Goal: Transaction & Acquisition: Obtain resource

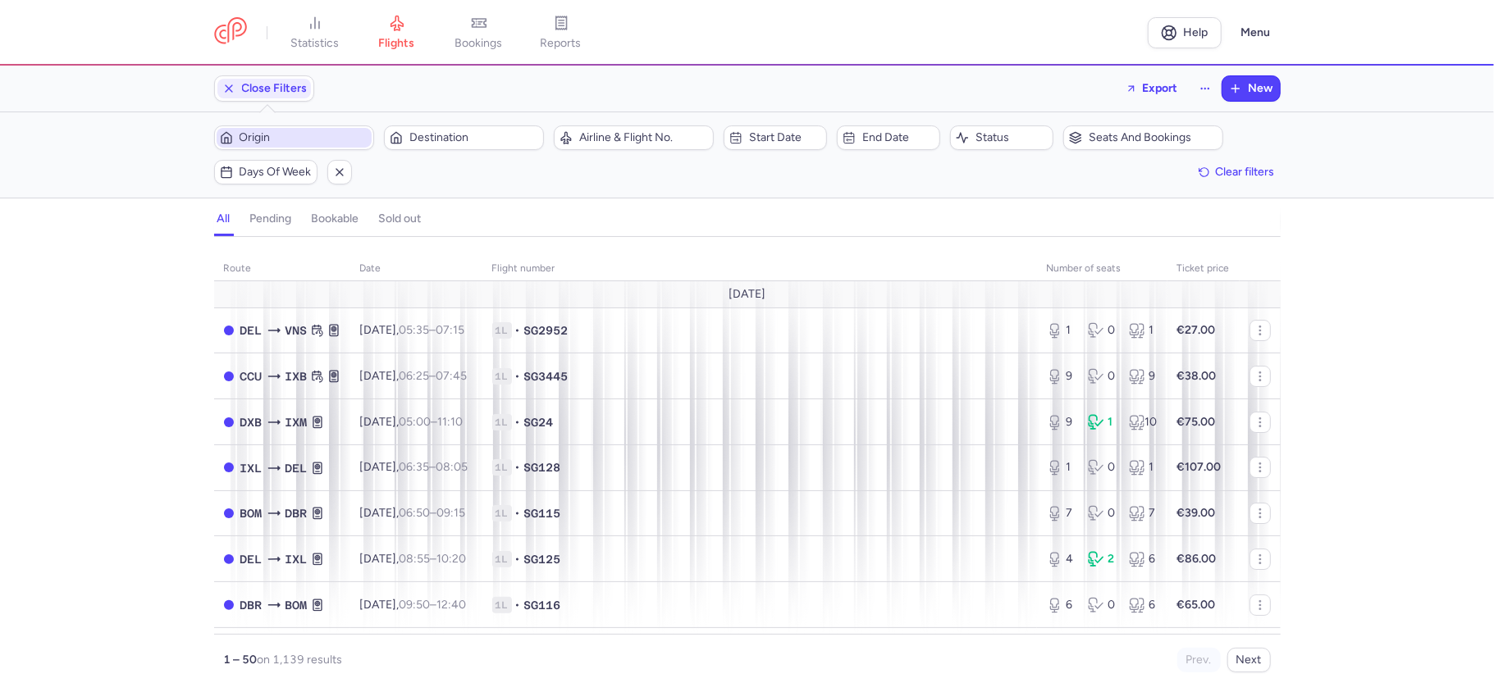
click at [297, 135] on span "Origin" at bounding box center [304, 137] width 129 height 13
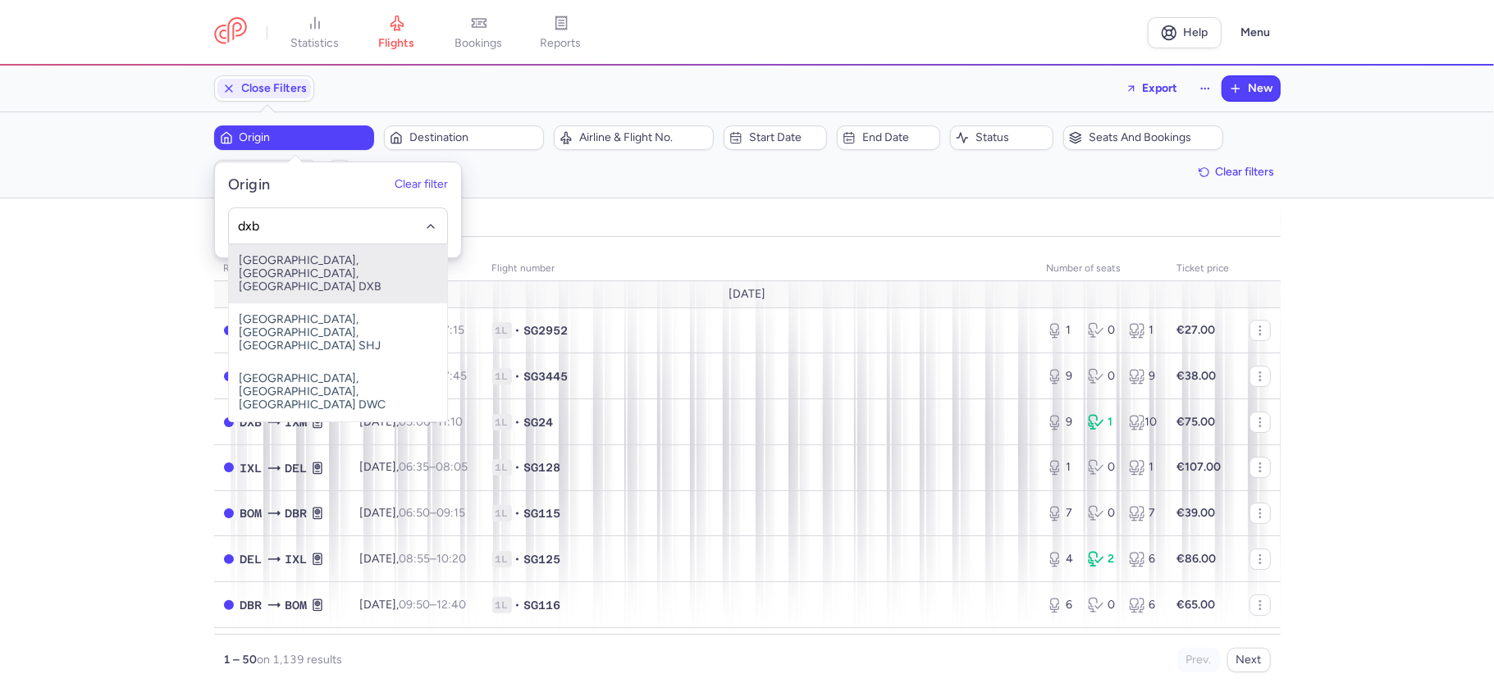
click at [322, 259] on span "[GEOGRAPHIC_DATA], [GEOGRAPHIC_DATA], [GEOGRAPHIC_DATA] DXB" at bounding box center [338, 273] width 218 height 59
type input "dxb"
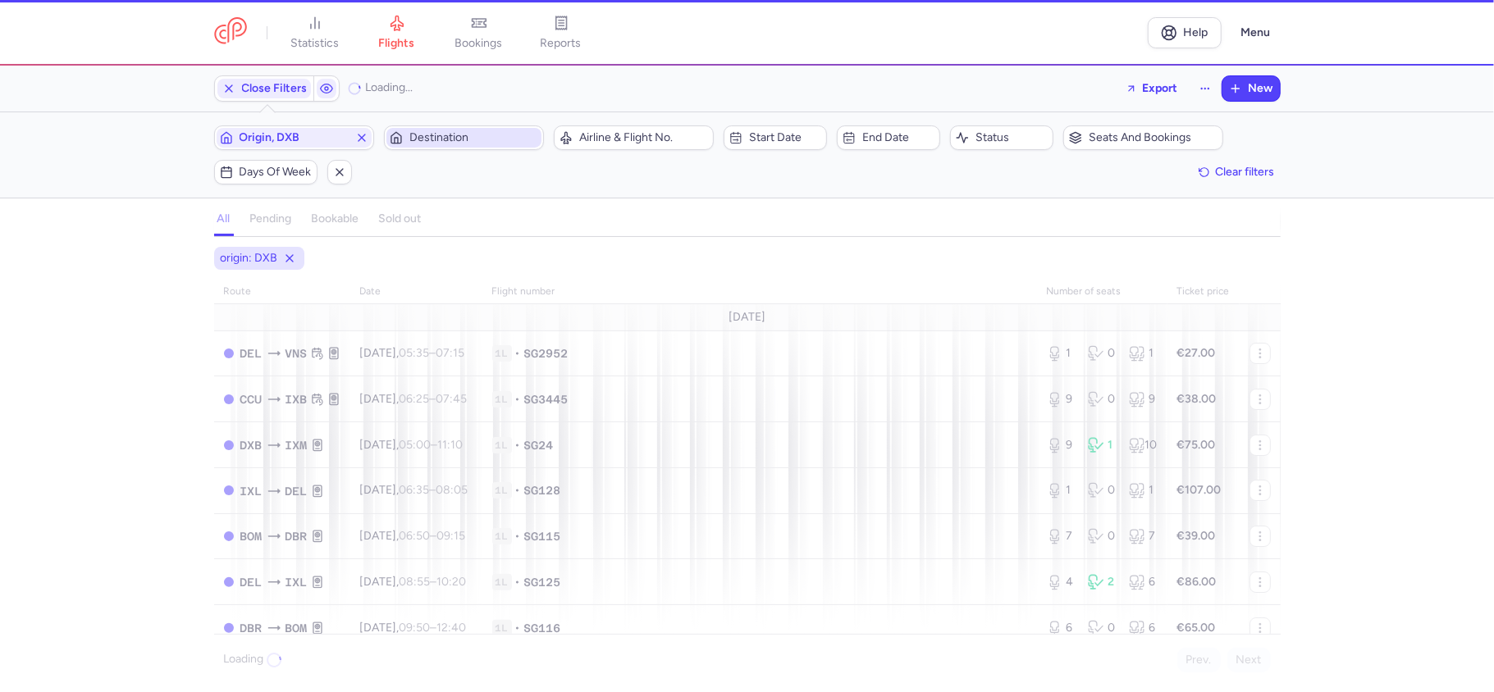
click at [473, 143] on span "Destination" at bounding box center [473, 137] width 129 height 13
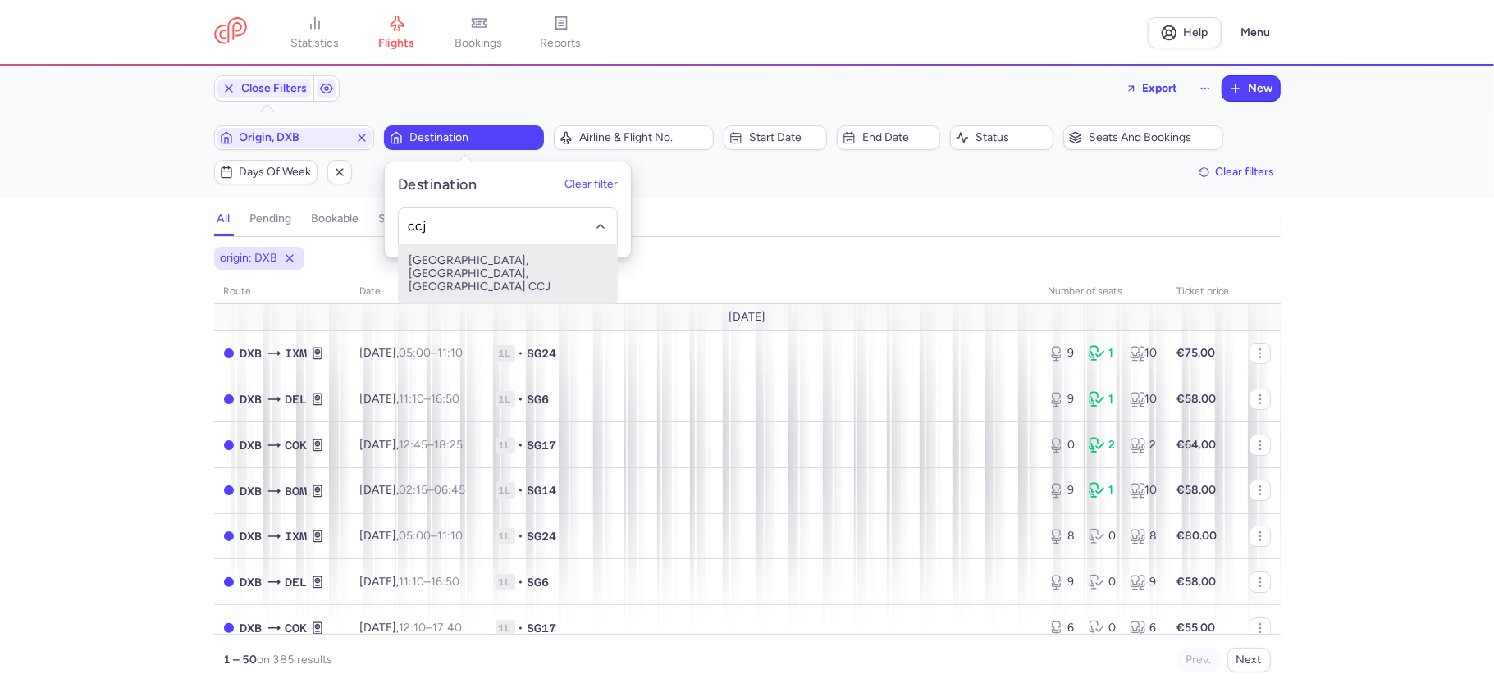
click at [500, 264] on span "[GEOGRAPHIC_DATA], [GEOGRAPHIC_DATA], [GEOGRAPHIC_DATA] CCJ" at bounding box center [508, 273] width 218 height 59
type input "ccj"
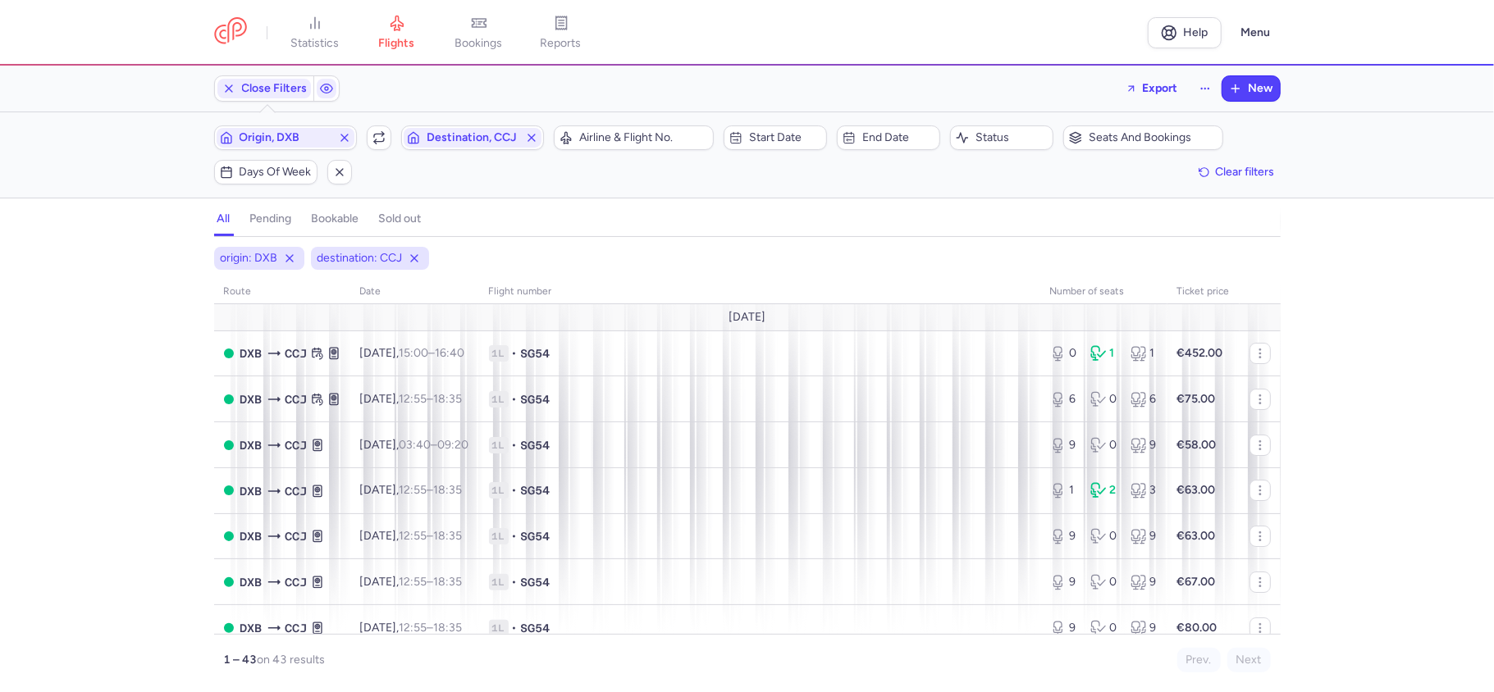
click at [116, 388] on div "origin: DXB destination: CCJ route date Flight number number of seats Ticket pr…" at bounding box center [747, 469] width 1494 height 445
click at [768, 131] on span "Start date" at bounding box center [775, 138] width 98 height 20
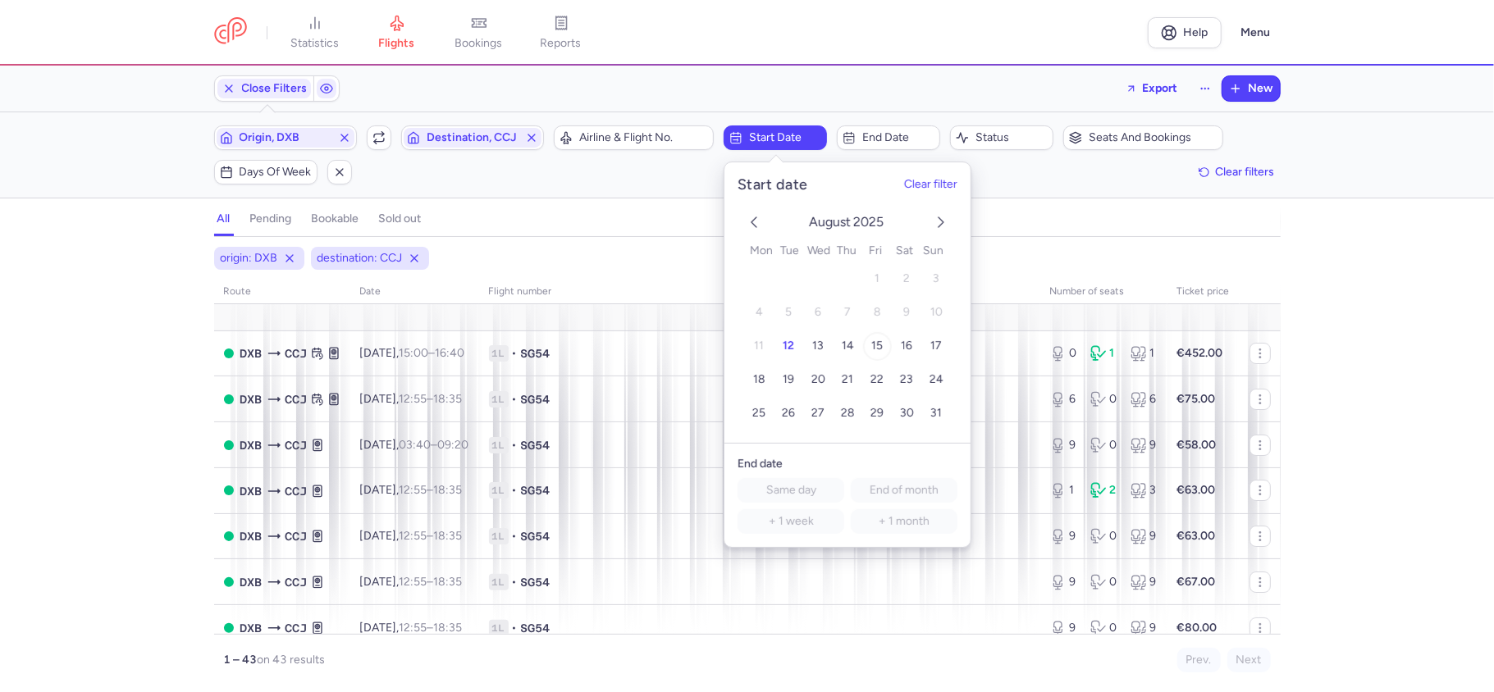
click at [876, 342] on span "15" at bounding box center [876, 346] width 11 height 14
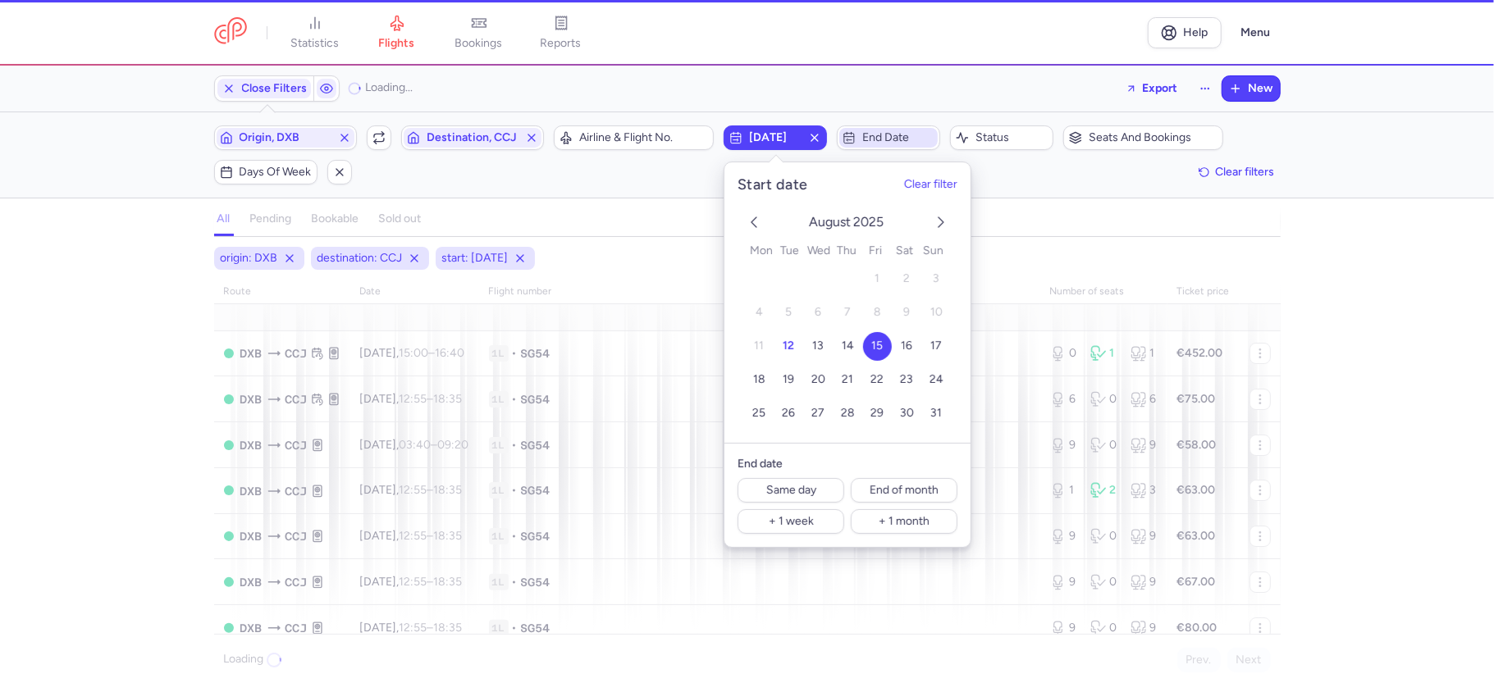
click at [897, 139] on span "End date" at bounding box center [898, 137] width 72 height 13
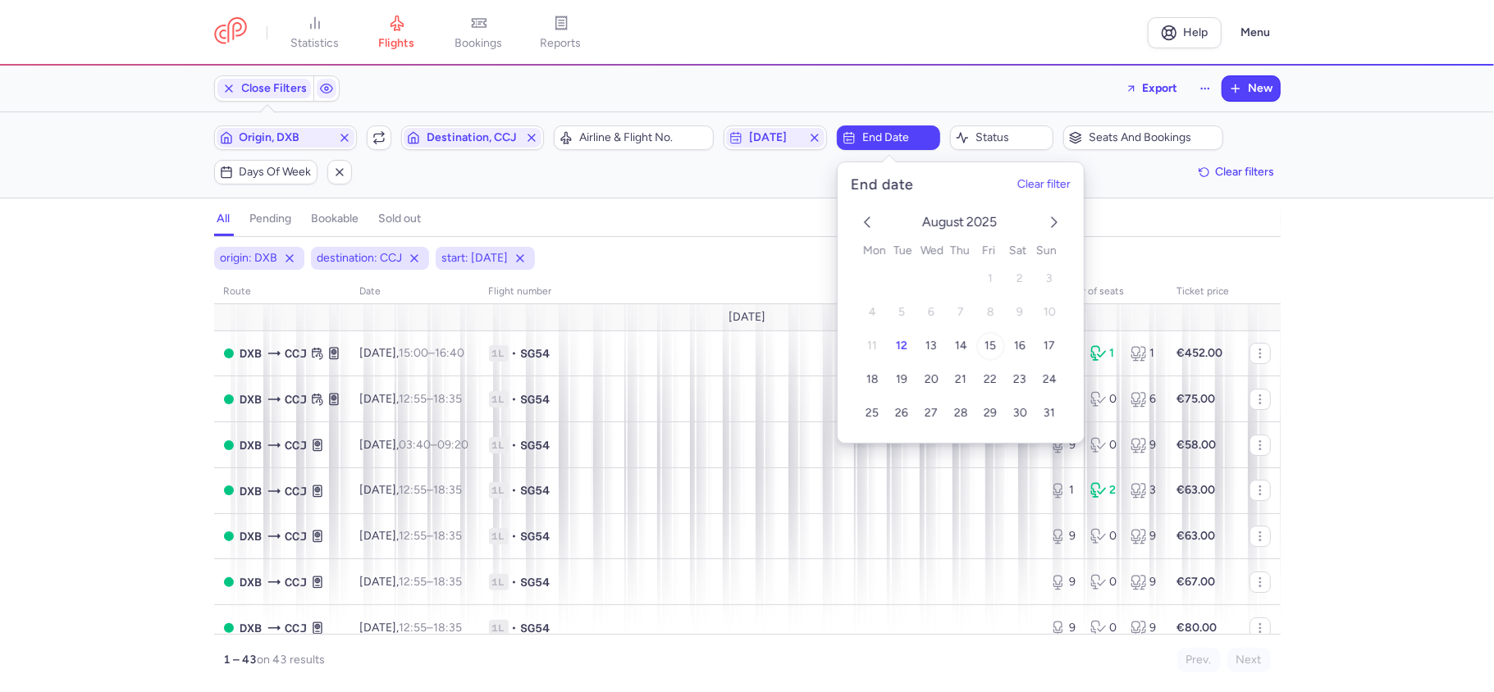
click at [985, 345] on span "15" at bounding box center [989, 346] width 11 height 14
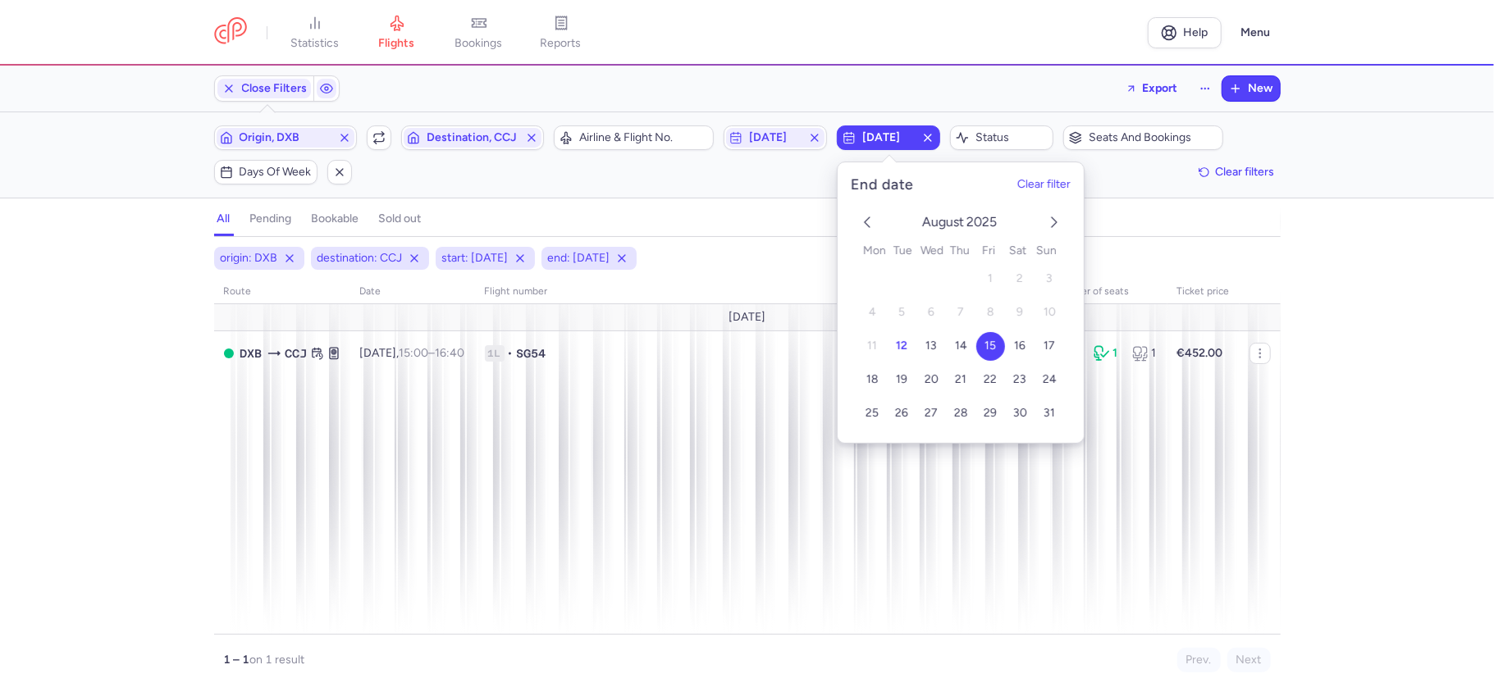
click at [778, 188] on div "Filters (4) – 1 result Origin, DXB Include return Destination, CCJ Airline & Fl…" at bounding box center [747, 154] width 1494 height 85
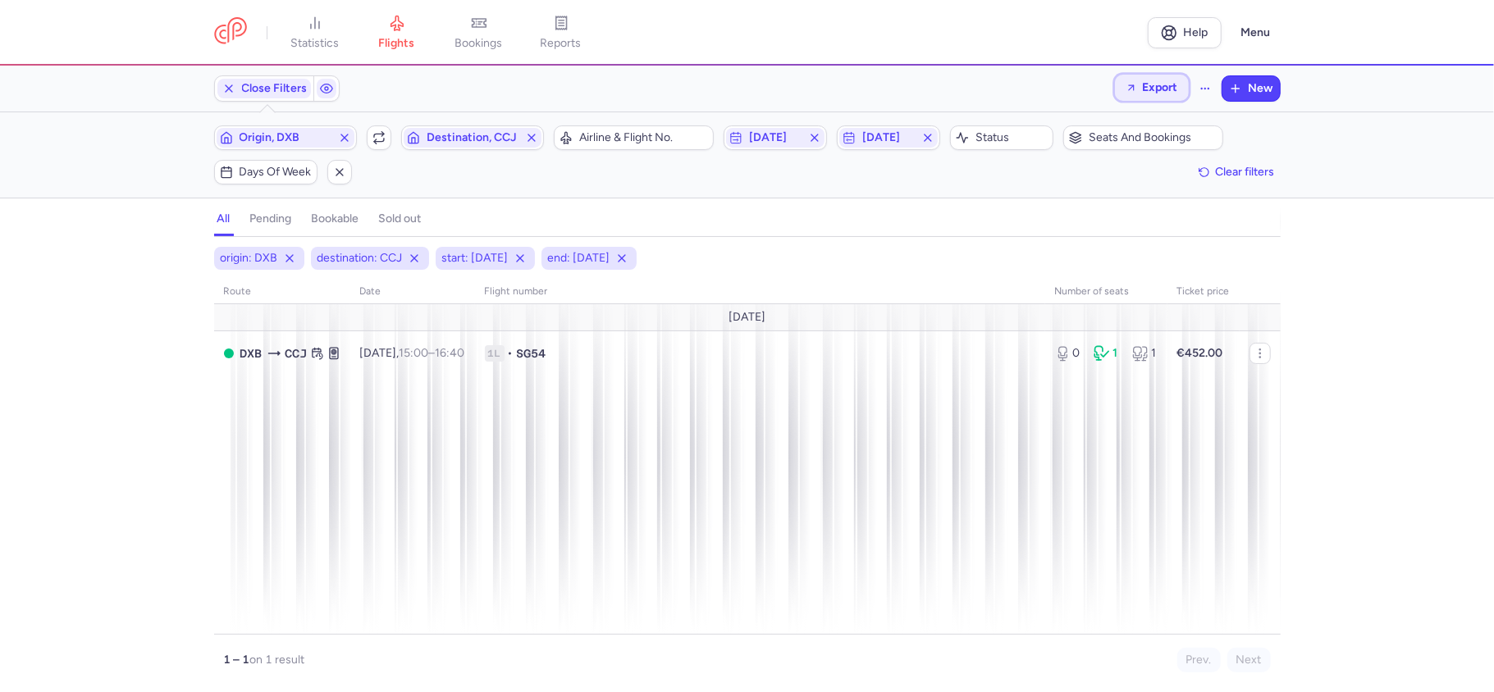
click at [1134, 87] on icon "button" at bounding box center [1130, 87] width 11 height 11
click at [1074, 128] on p "Export flights" at bounding box center [1068, 132] width 68 height 13
